Goal: Task Accomplishment & Management: Complete application form

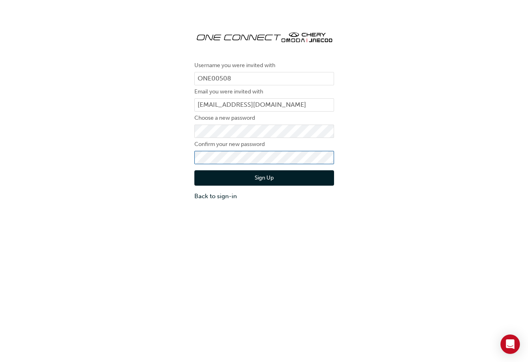
click button "Sign Up" at bounding box center [264, 177] width 140 height 15
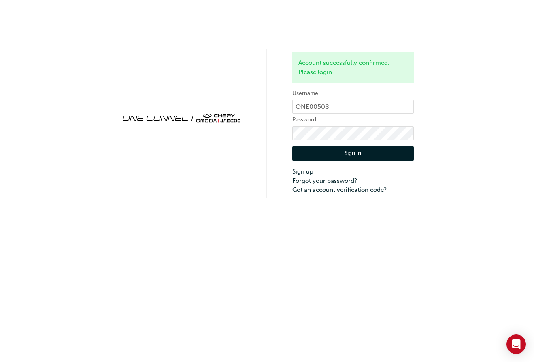
click at [334, 154] on button "Sign In" at bounding box center [352, 153] width 121 height 15
